Goal: Information Seeking & Learning: Find specific fact

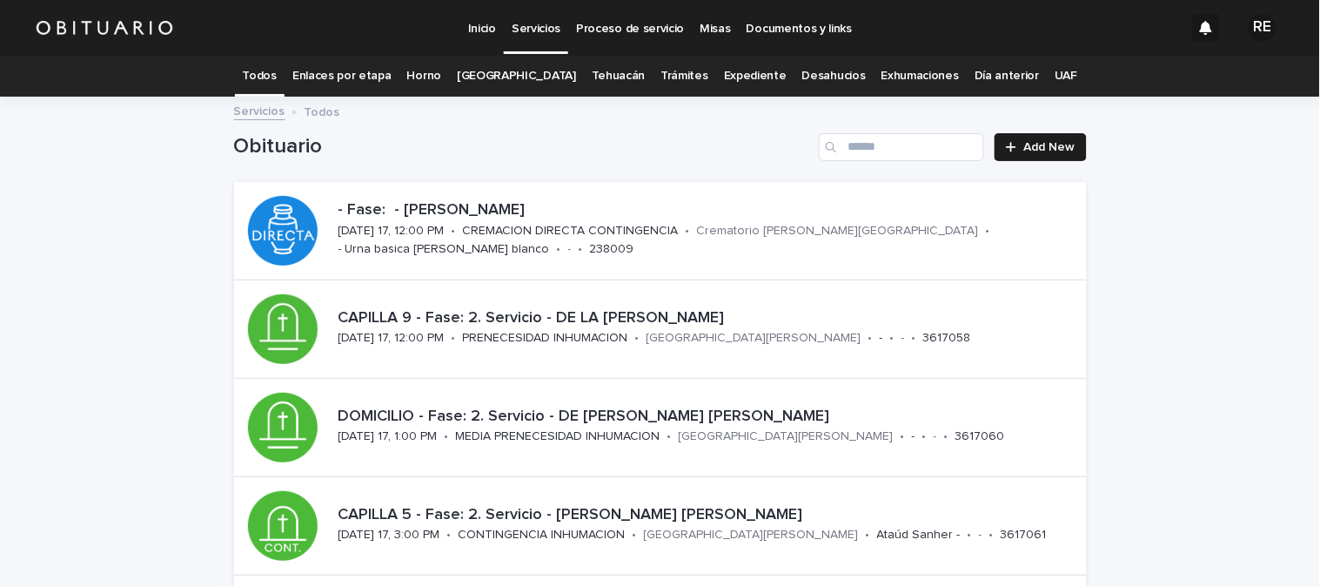
click at [761, 83] on div "Expediente" at bounding box center [755, 76] width 78 height 41
click at [732, 72] on link "Expediente" at bounding box center [755, 76] width 63 height 41
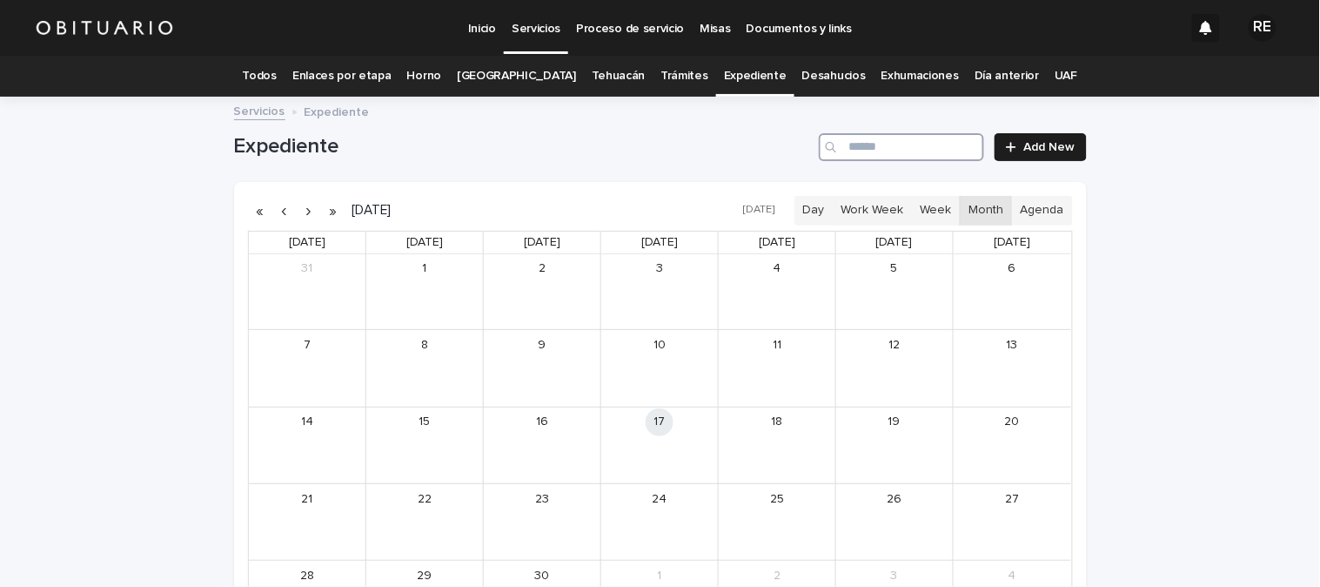
click at [882, 144] on input "Search" at bounding box center [901, 147] width 165 height 28
click at [500, 445] on div "12:00pm" at bounding box center [505, 445] width 39 height 12
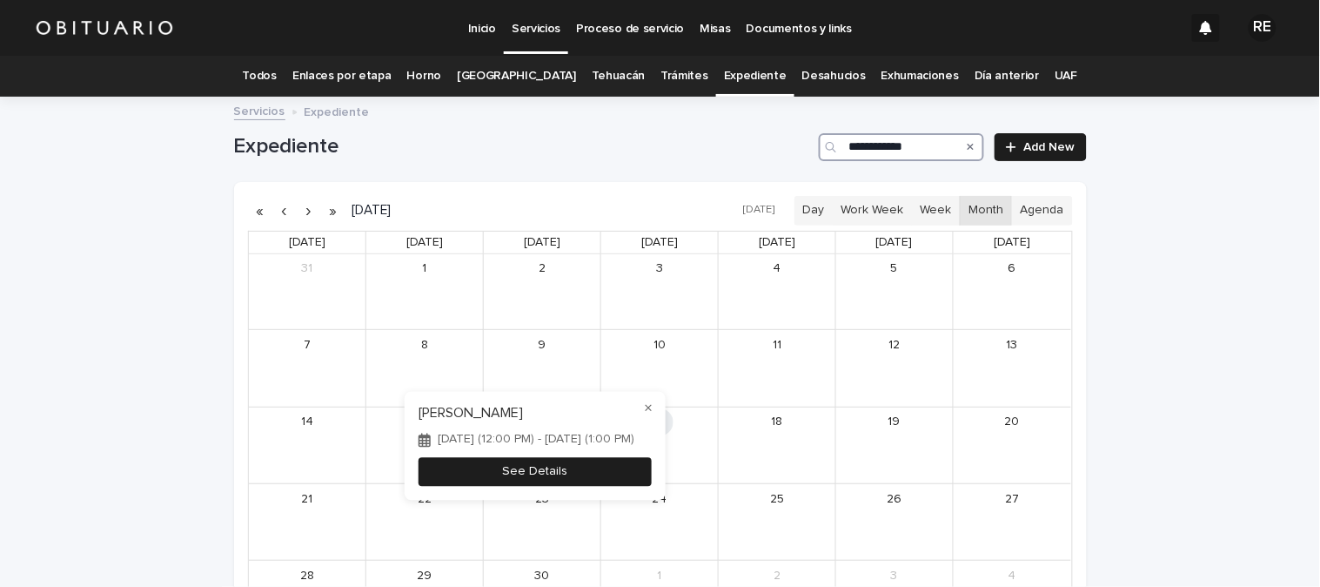
type input "**********"
click at [513, 486] on button "See Details" at bounding box center [535, 472] width 233 height 29
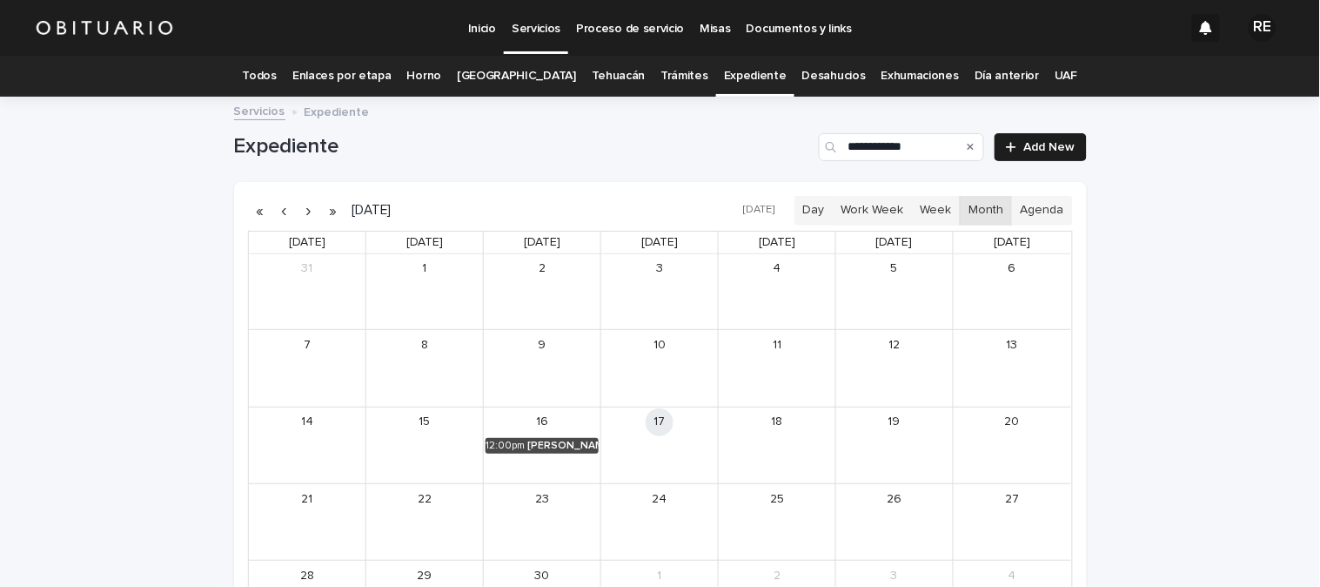
click at [277, 75] on link "Todos" at bounding box center [260, 76] width 34 height 41
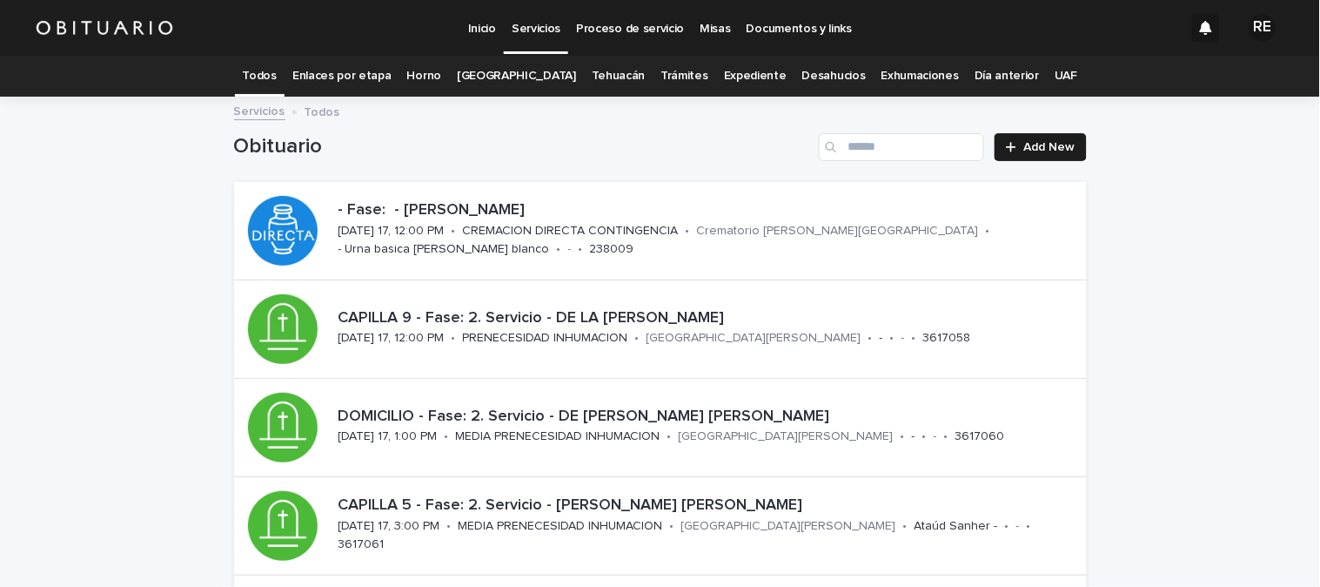
click at [735, 79] on link "Expediente" at bounding box center [755, 76] width 63 height 41
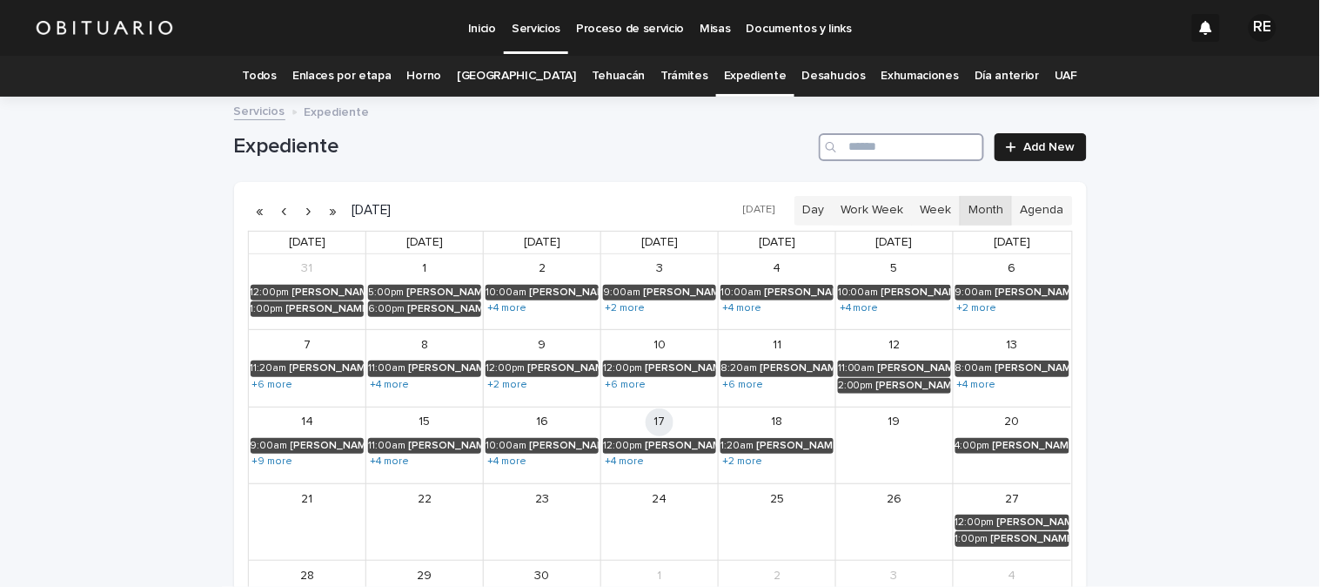
click at [845, 148] on input "Search" at bounding box center [901, 147] width 165 height 28
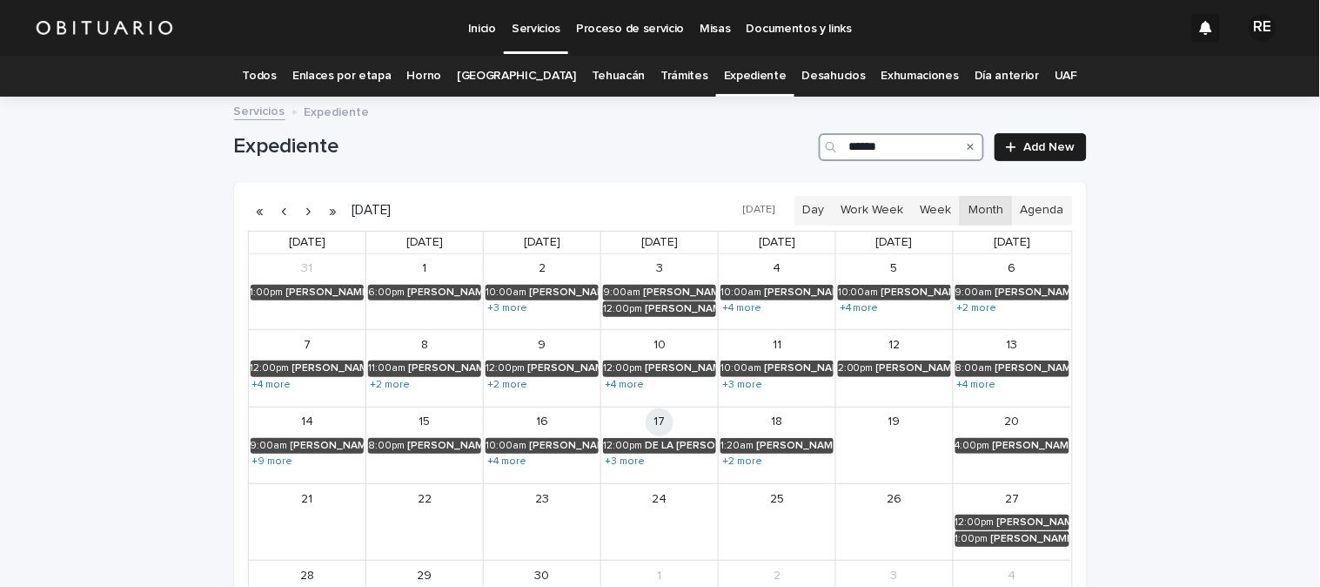
type input "*******"
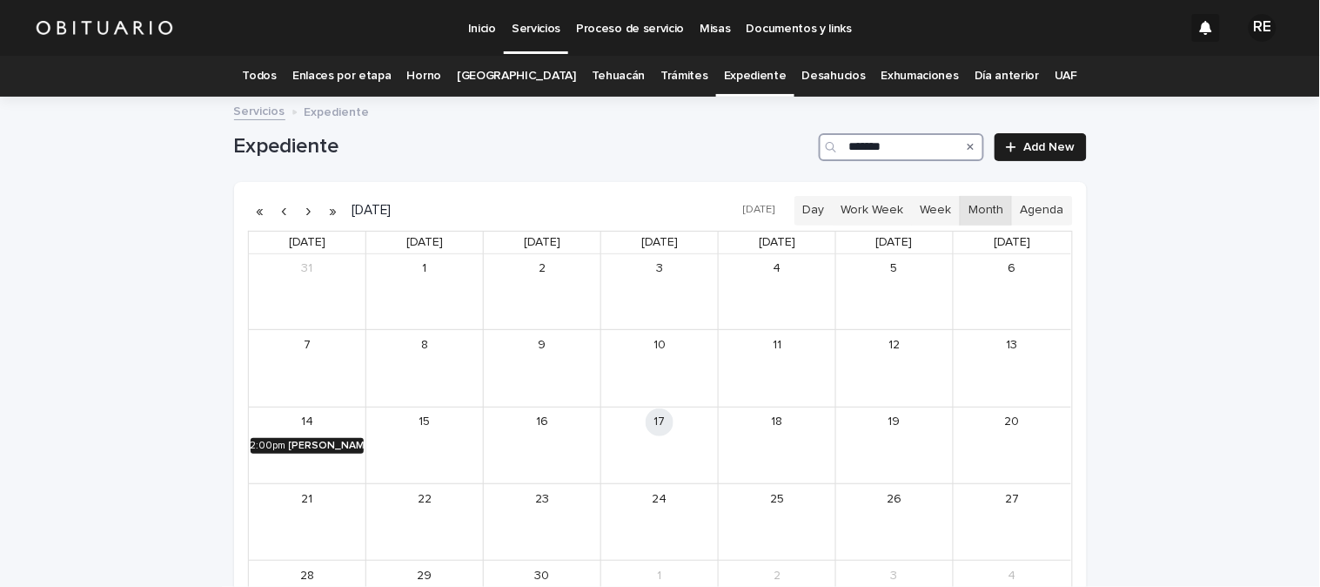
click at [313, 447] on div "[PERSON_NAME]" at bounding box center [327, 445] width 76 height 12
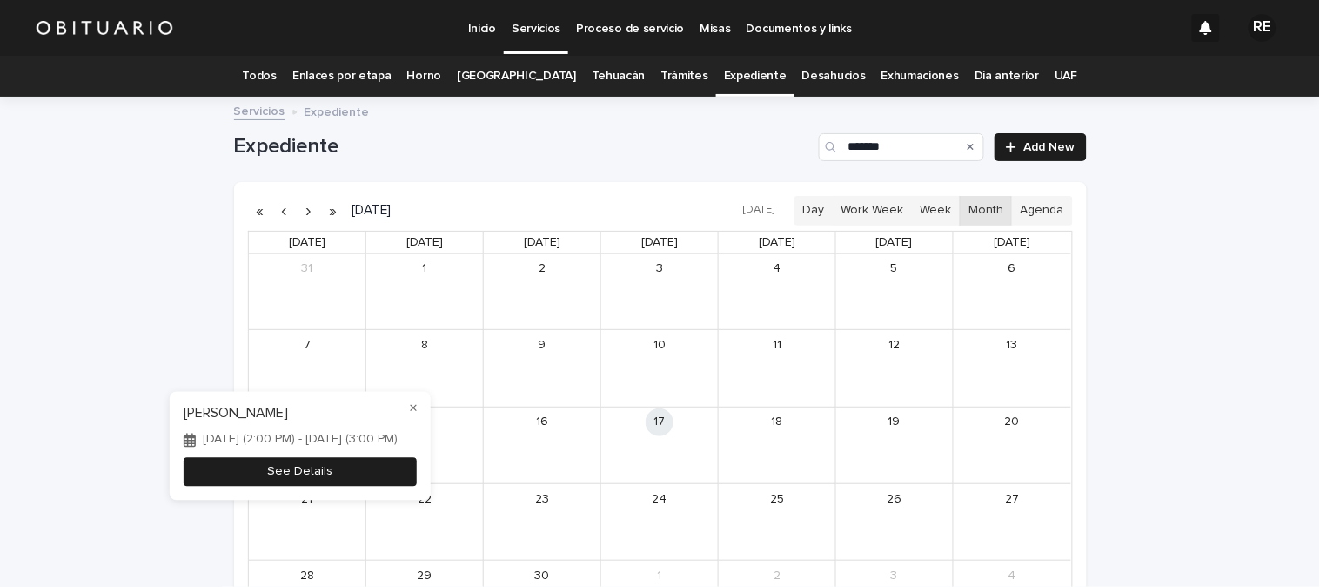
click at [350, 472] on button "See Details" at bounding box center [300, 472] width 233 height 29
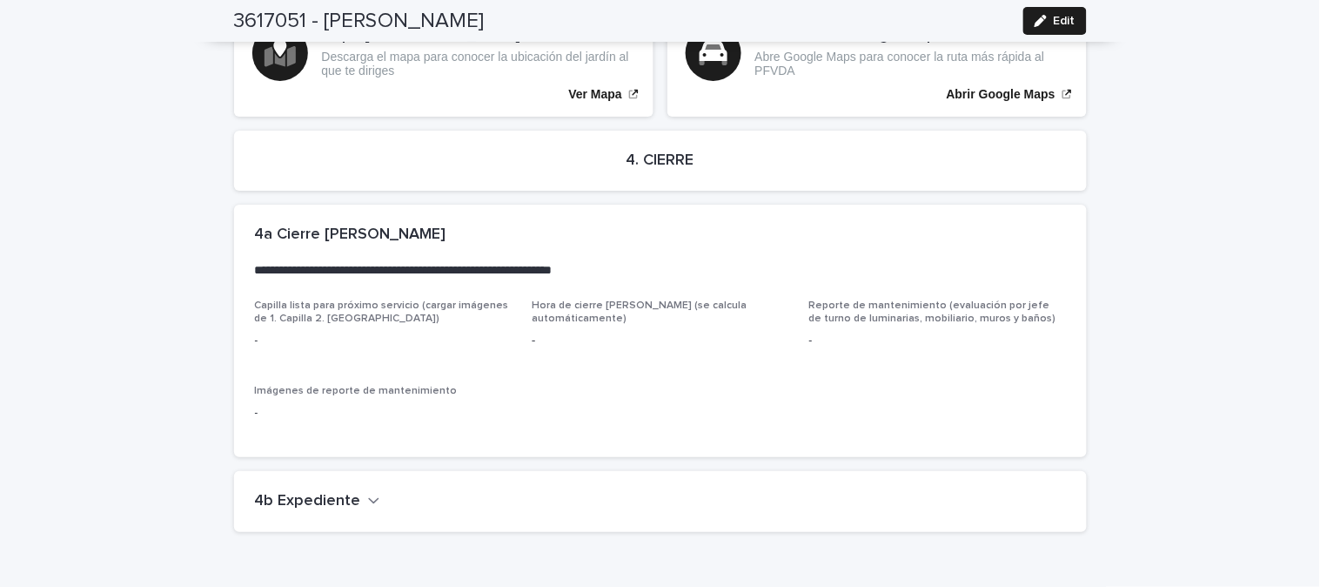
scroll to position [3476, 0]
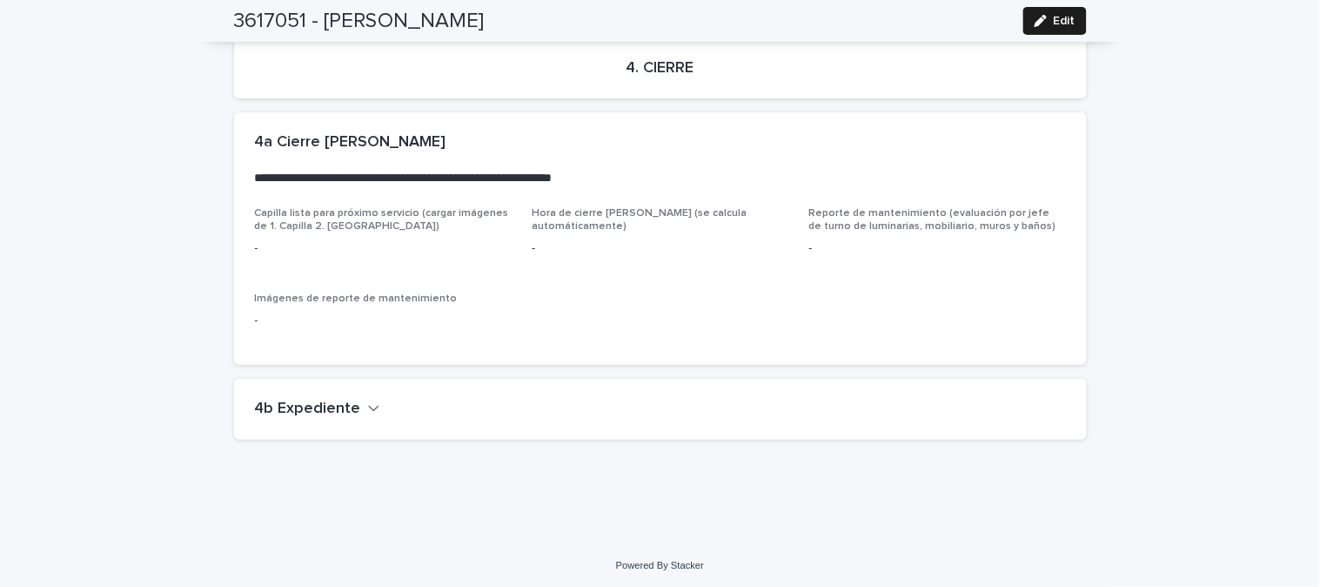
click at [368, 407] on icon "button" at bounding box center [374, 408] width 12 height 16
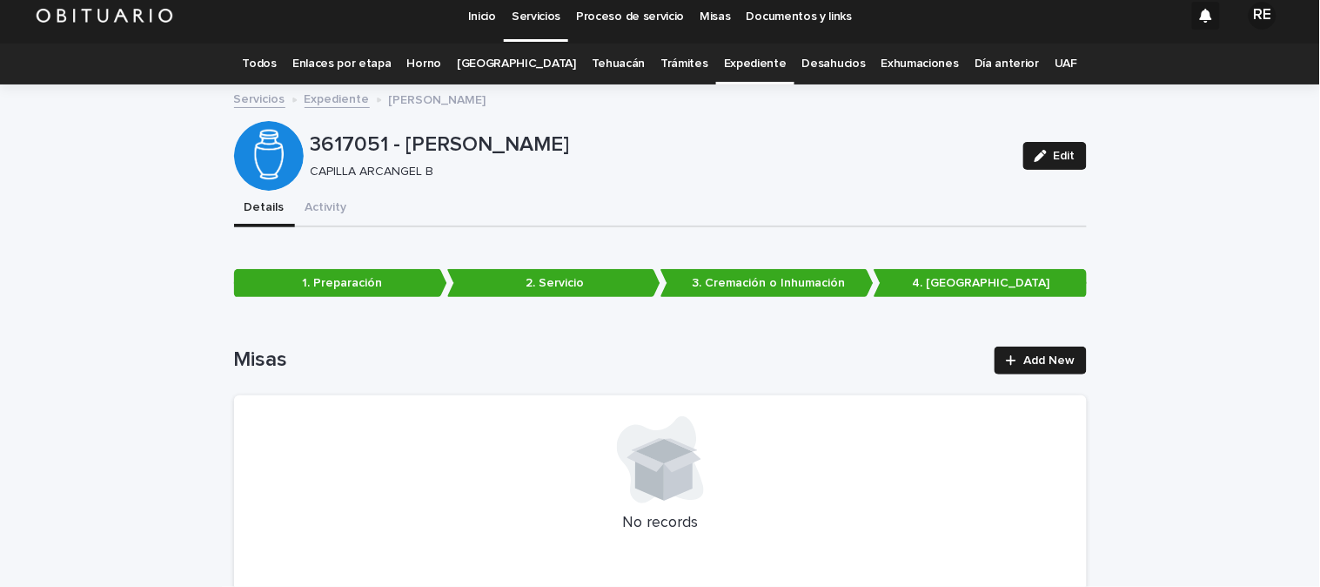
scroll to position [0, 0]
